Goal: Find specific page/section: Find specific page/section

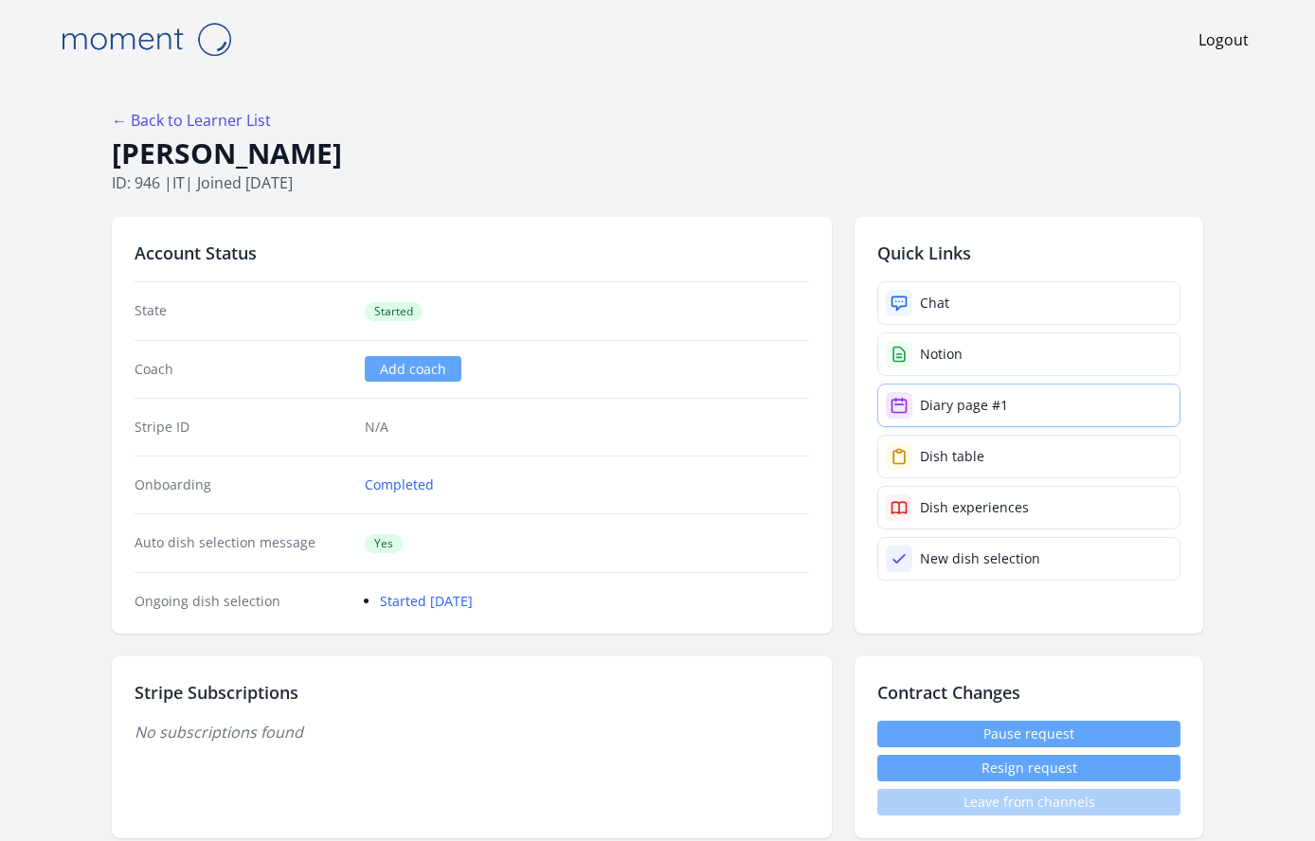
click at [985, 406] on div "Diary page #1" at bounding box center [964, 405] width 88 height 19
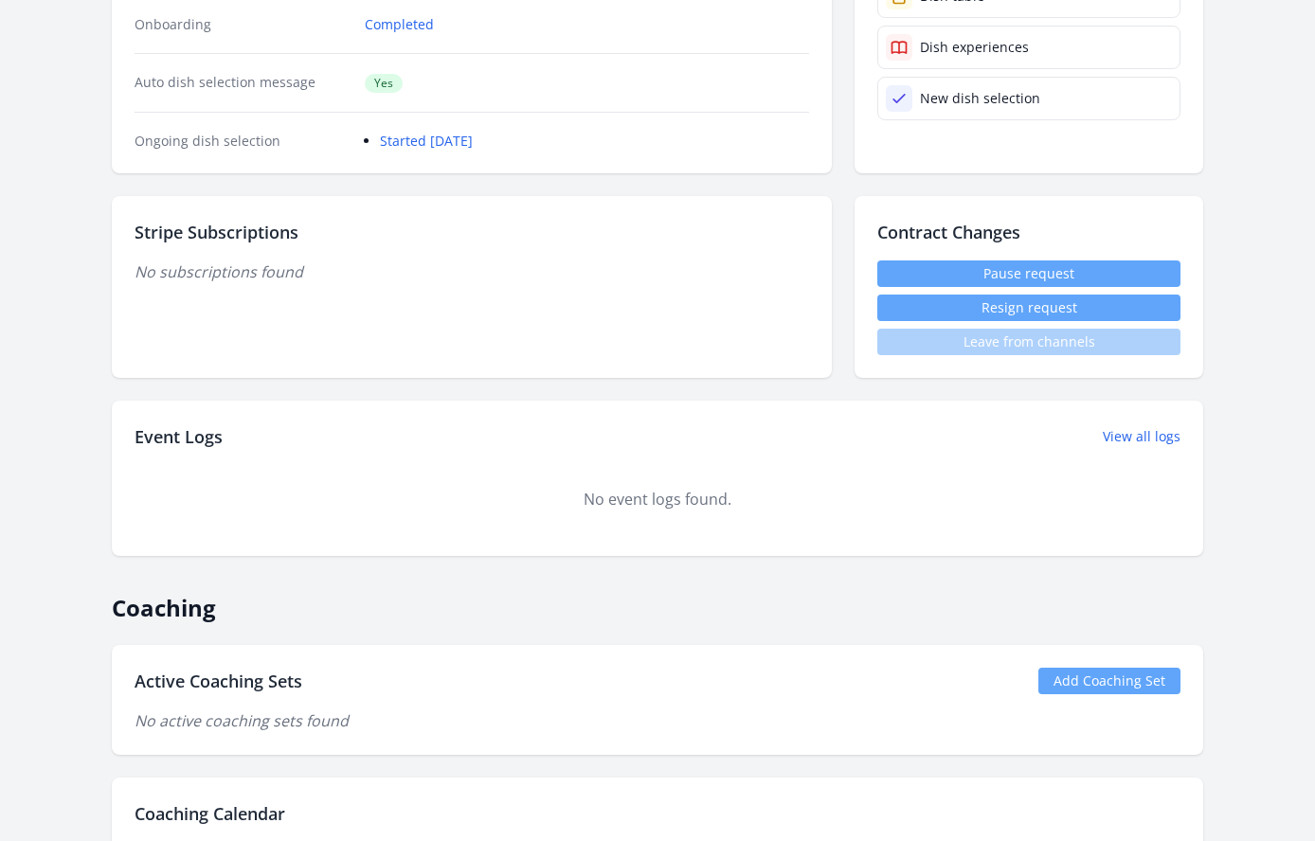
scroll to position [269, 0]
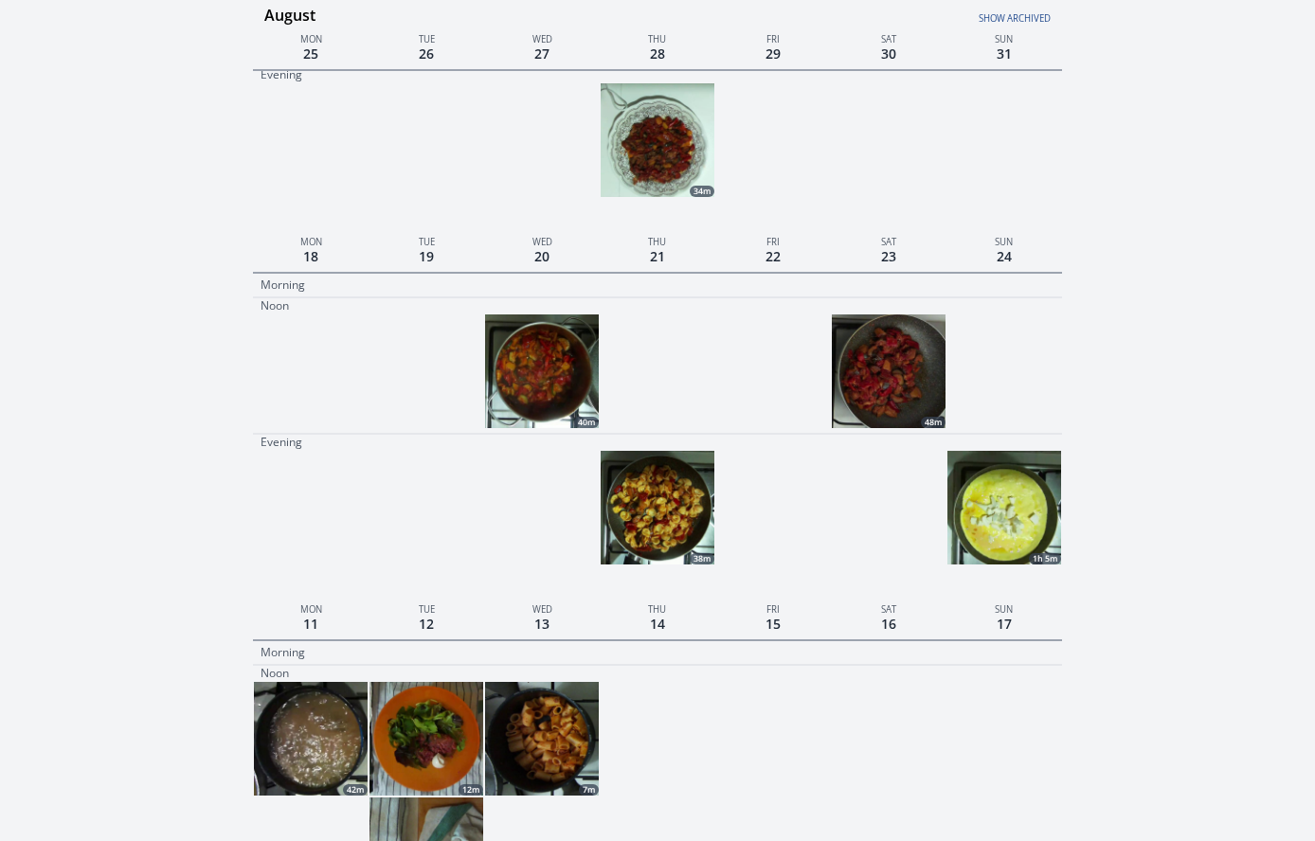
scroll to position [640, 0]
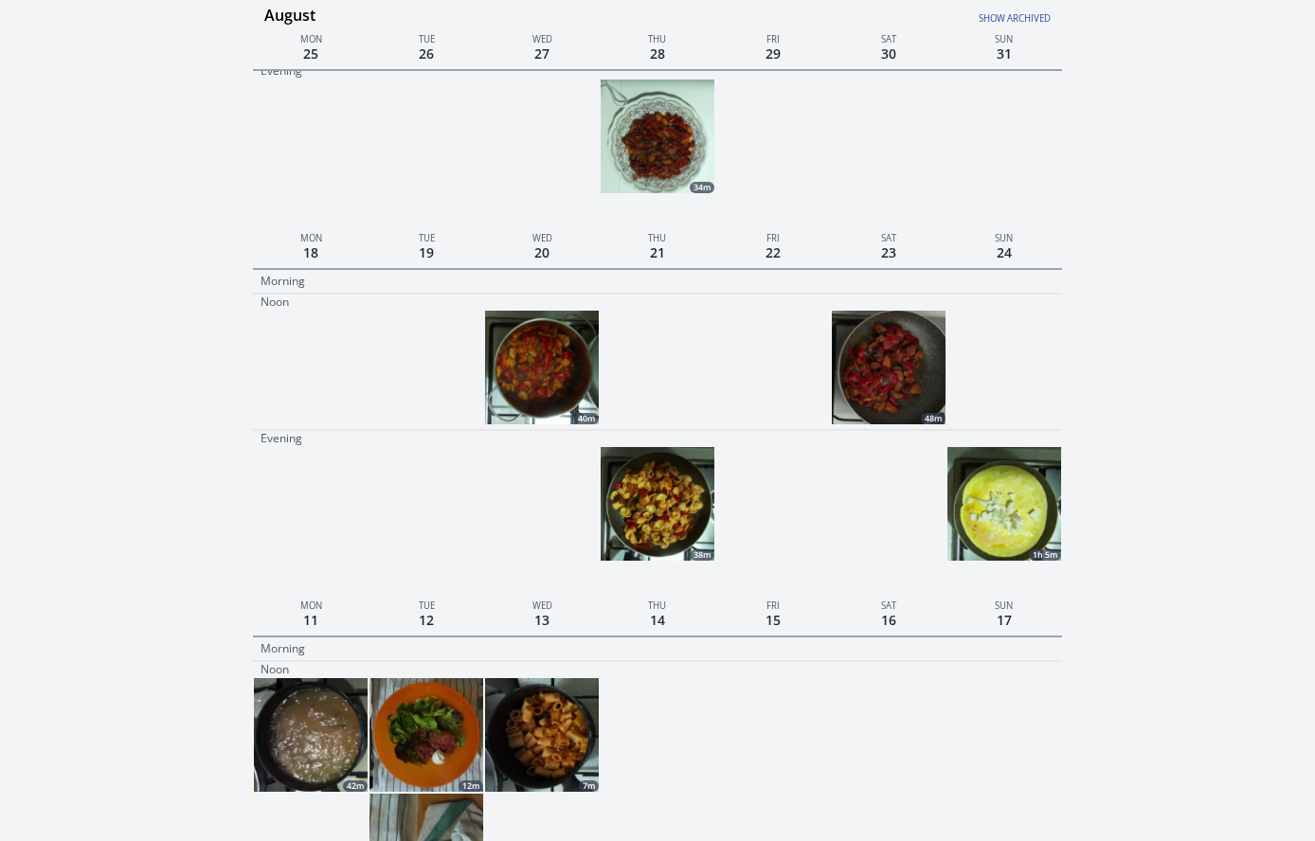
click at [982, 476] on img at bounding box center [1004, 504] width 114 height 114
click at [914, 379] on img at bounding box center [889, 368] width 114 height 114
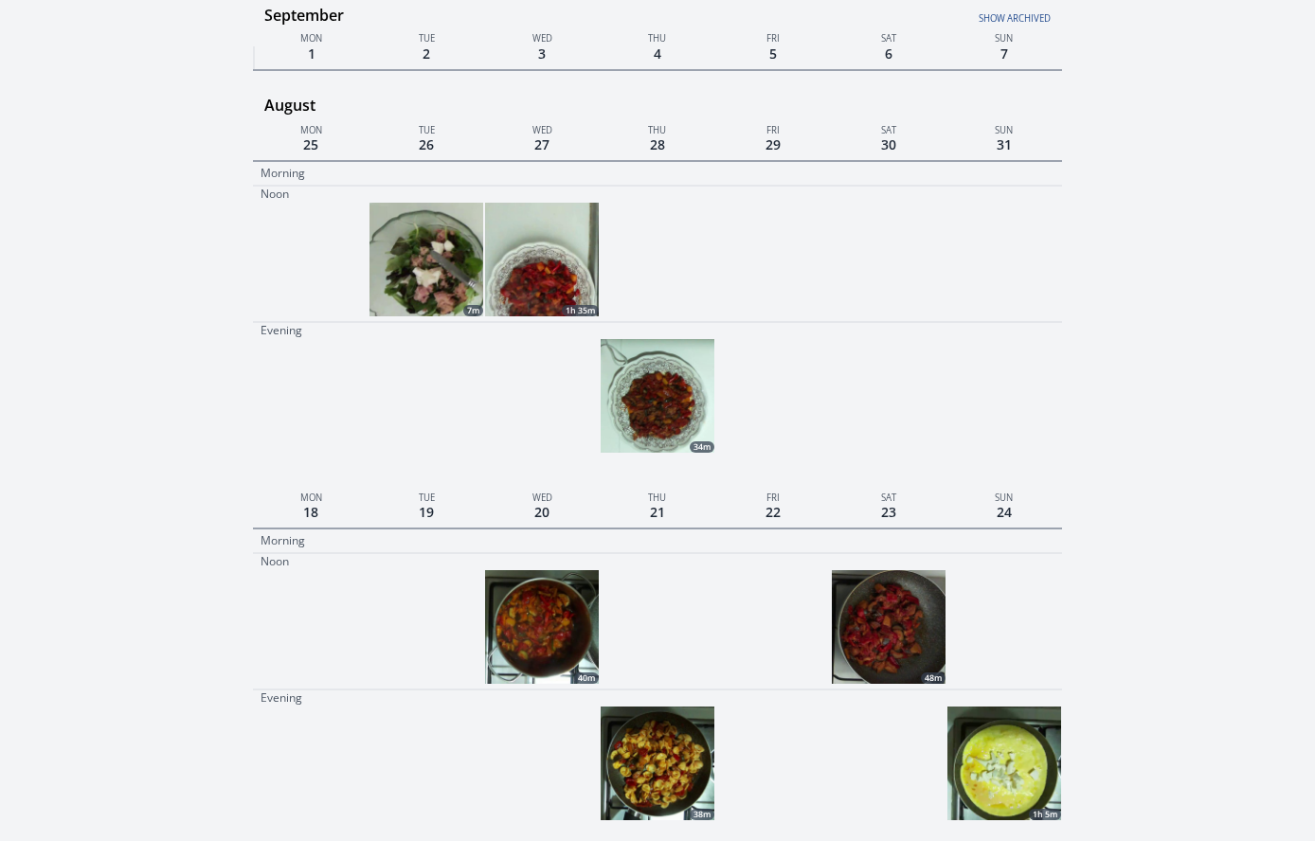
scroll to position [371, 0]
